Goal: Transaction & Acquisition: Obtain resource

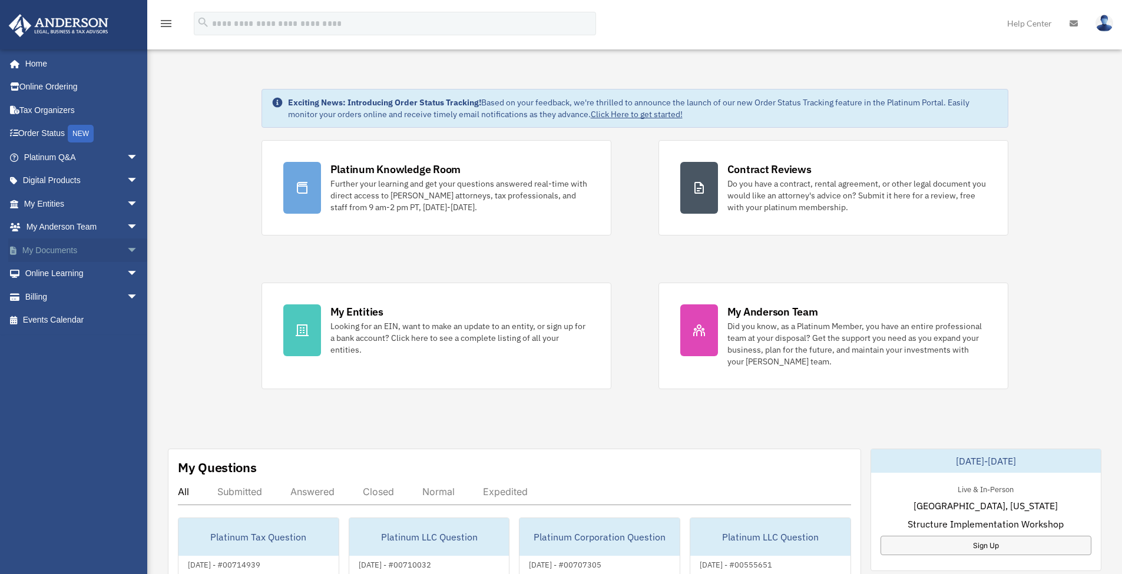
click at [127, 247] on span "arrow_drop_down" at bounding box center [139, 251] width 24 height 24
click at [56, 267] on link "Box" at bounding box center [86, 274] width 140 height 24
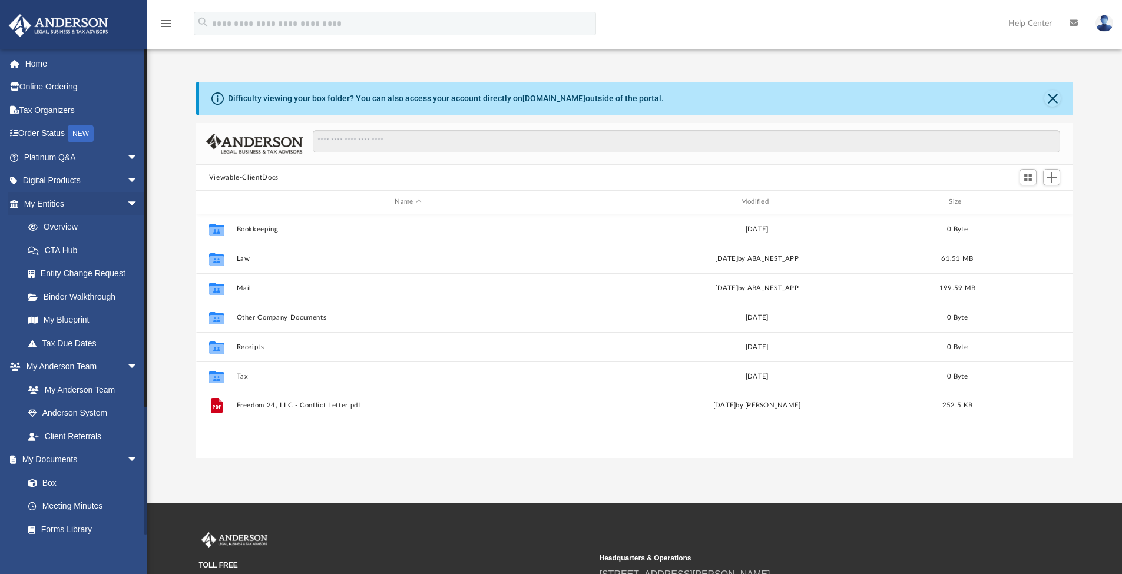
scroll to position [259, 868]
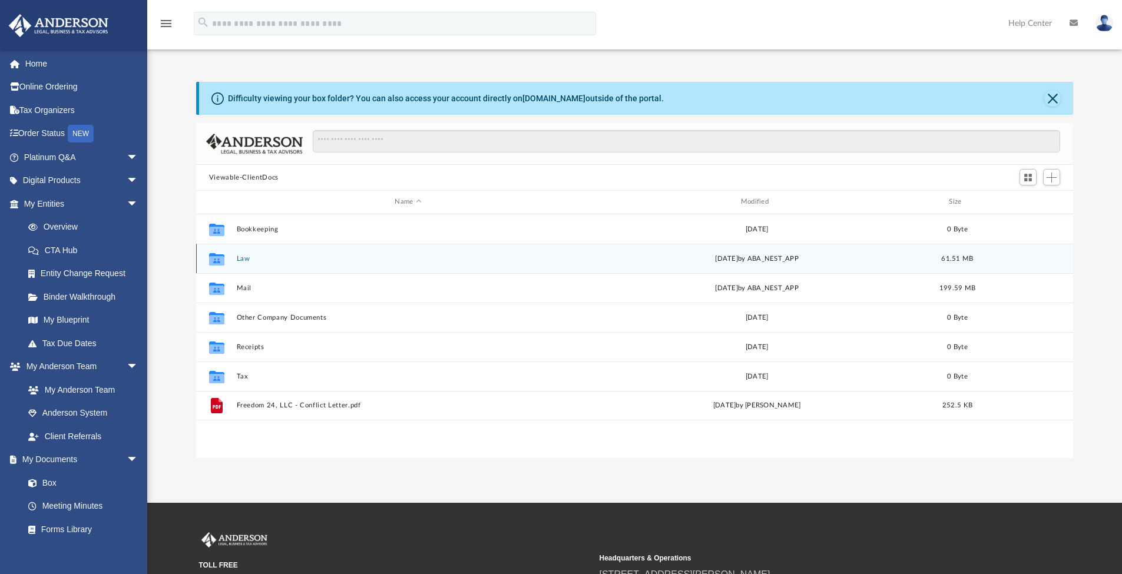
click at [242, 262] on button "Law" at bounding box center [407, 259] width 343 height 8
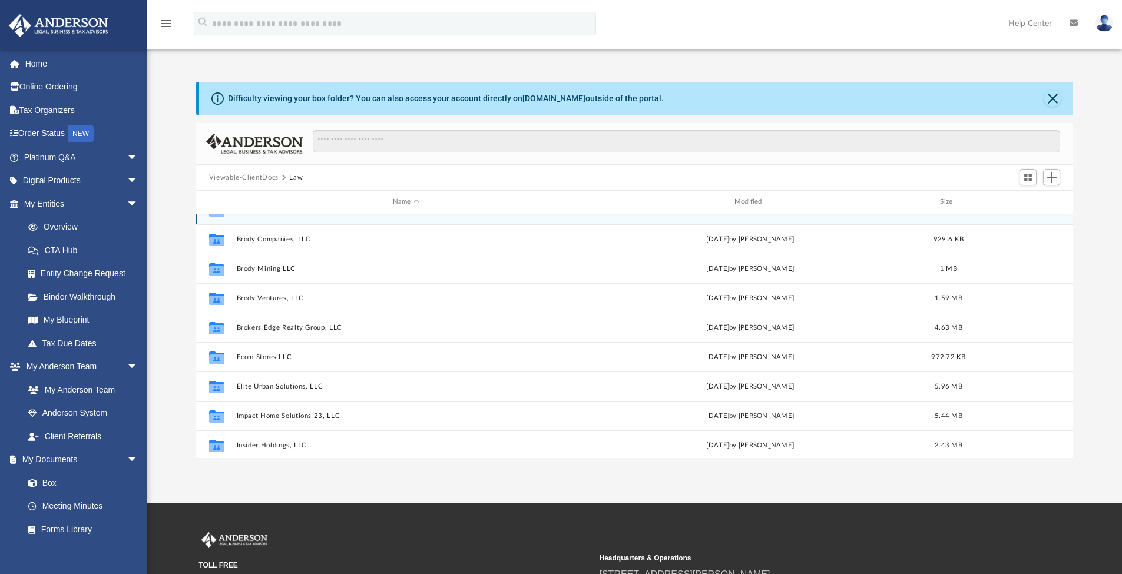
scroll to position [61, 0]
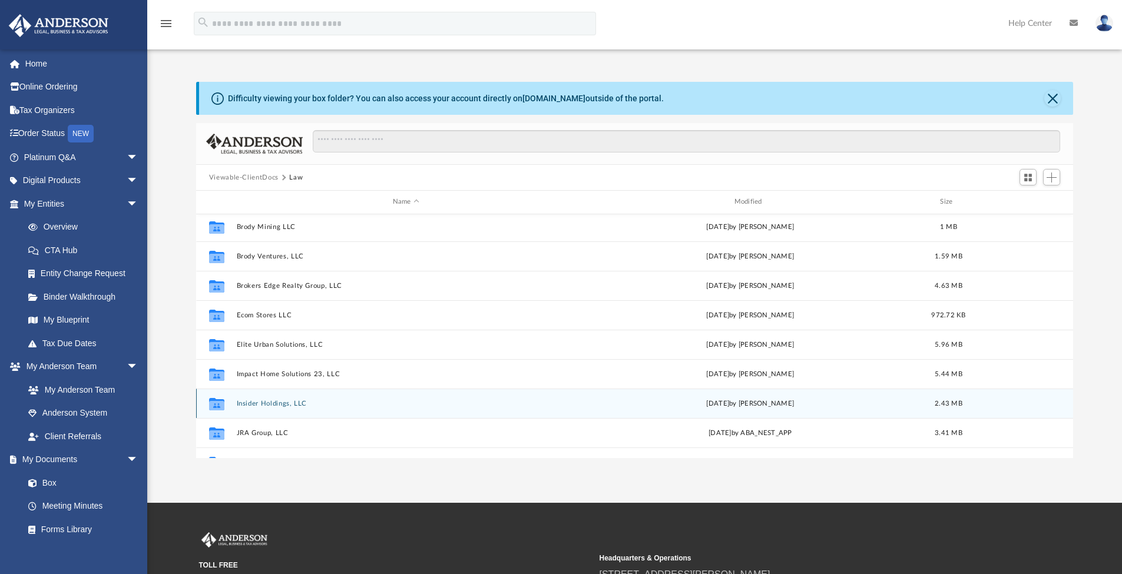
click at [267, 403] on button "Insider Holdings, LLC" at bounding box center [405, 404] width 339 height 8
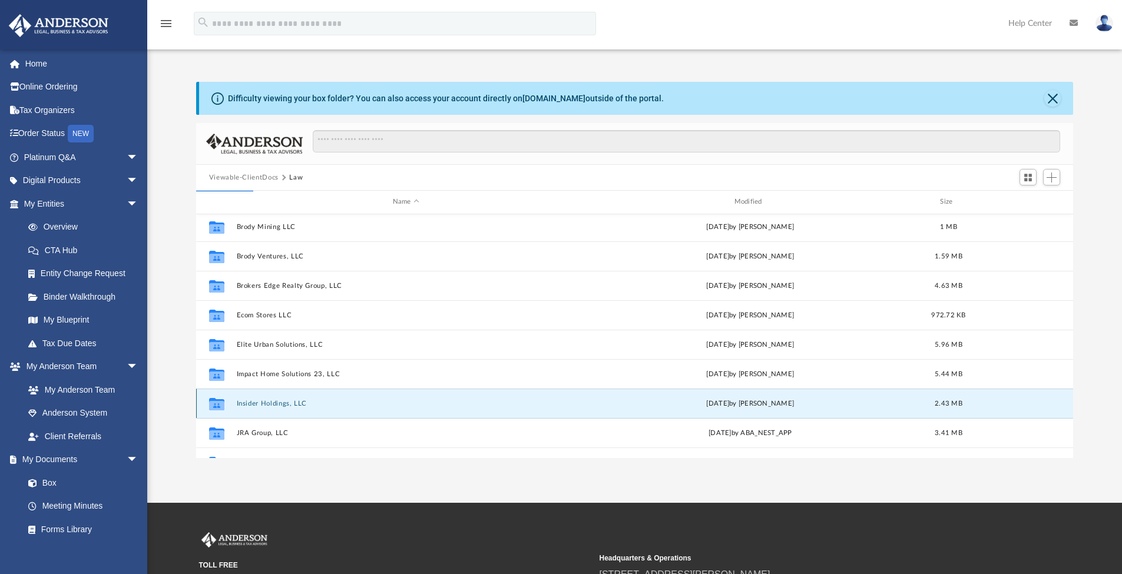
scroll to position [0, 0]
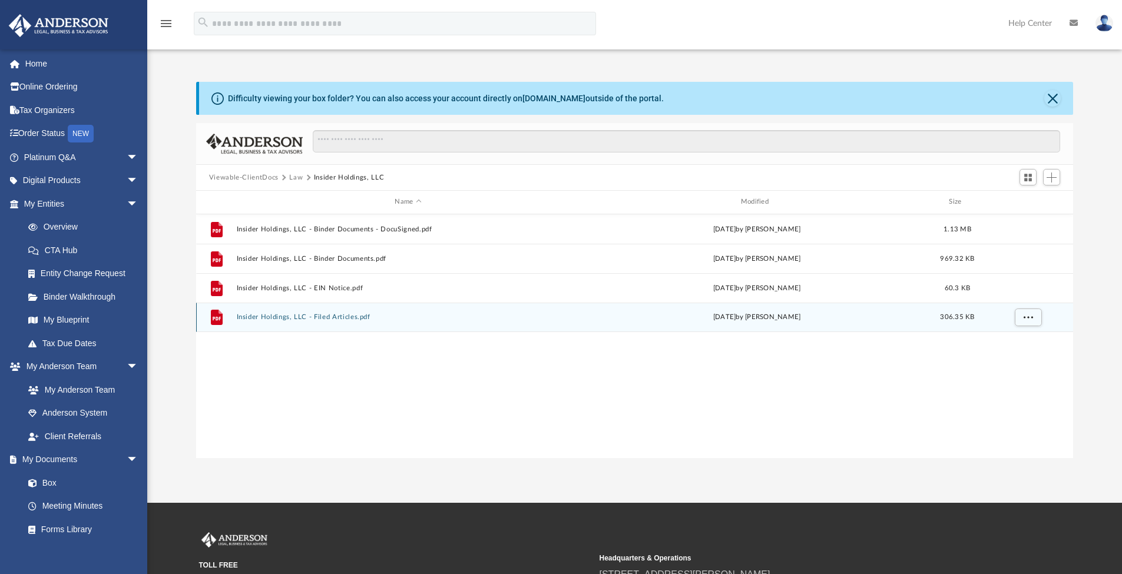
click at [342, 315] on button "Insider Holdings, LLC - Filed Articles.pdf" at bounding box center [407, 317] width 343 height 8
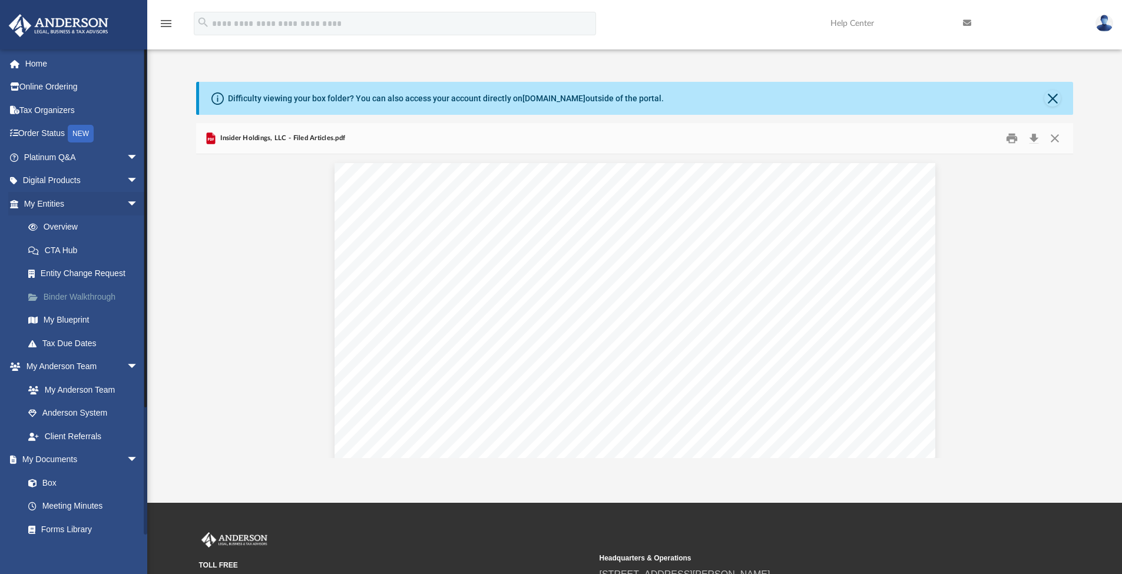
scroll to position [19, 0]
click at [1056, 138] on button "Close" at bounding box center [1054, 139] width 21 height 18
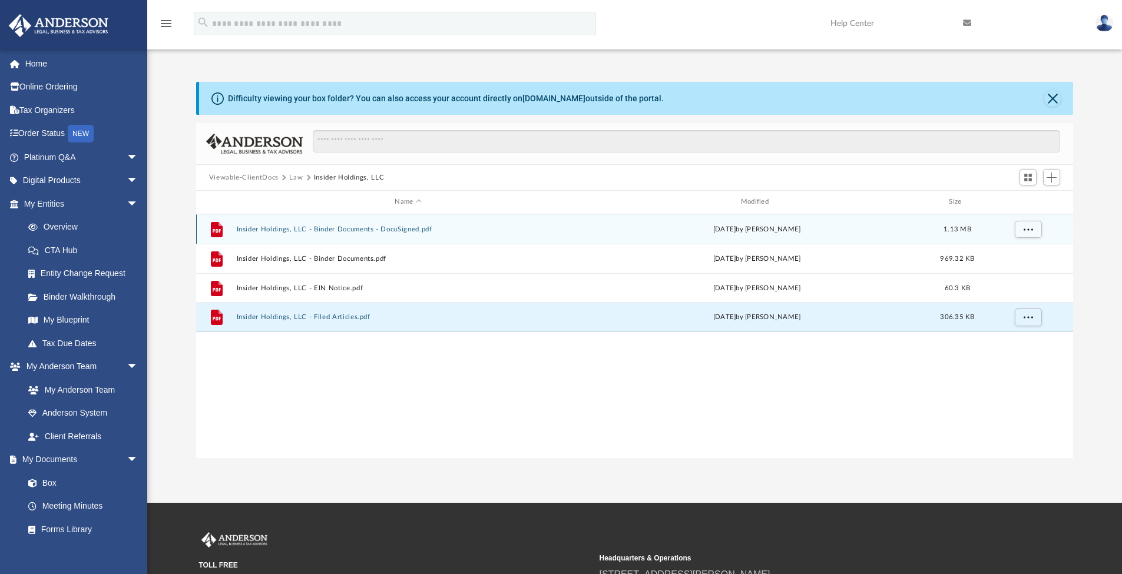
click at [370, 231] on button "Insider Holdings, LLC - Binder Documents - DocuSigned.pdf" at bounding box center [407, 230] width 343 height 8
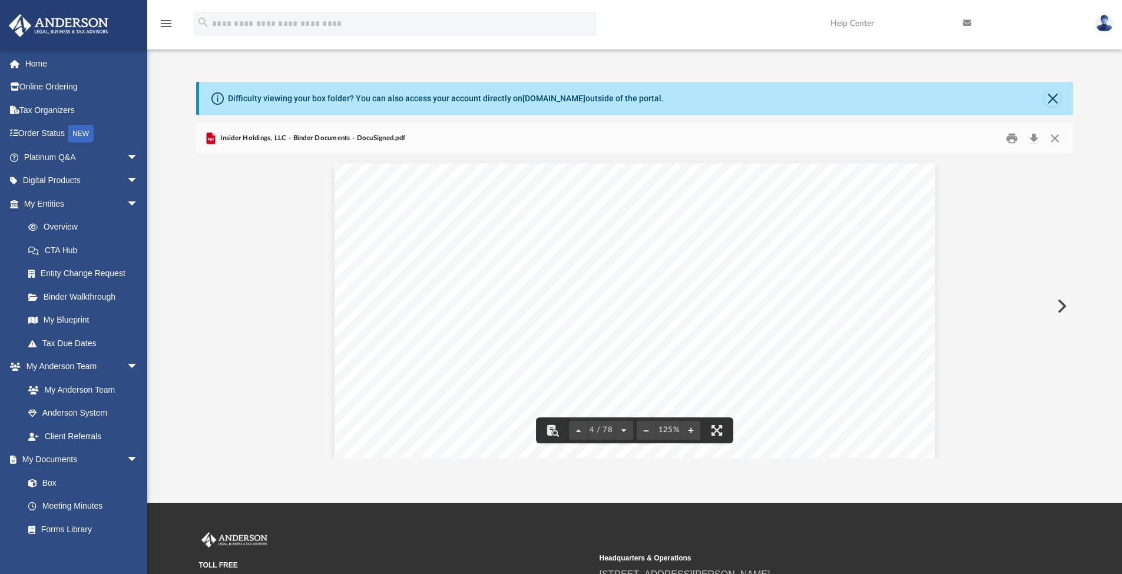
scroll to position [2386, 0]
click at [1034, 137] on button "Download" at bounding box center [1033, 139] width 21 height 18
